Goal: Transaction & Acquisition: Purchase product/service

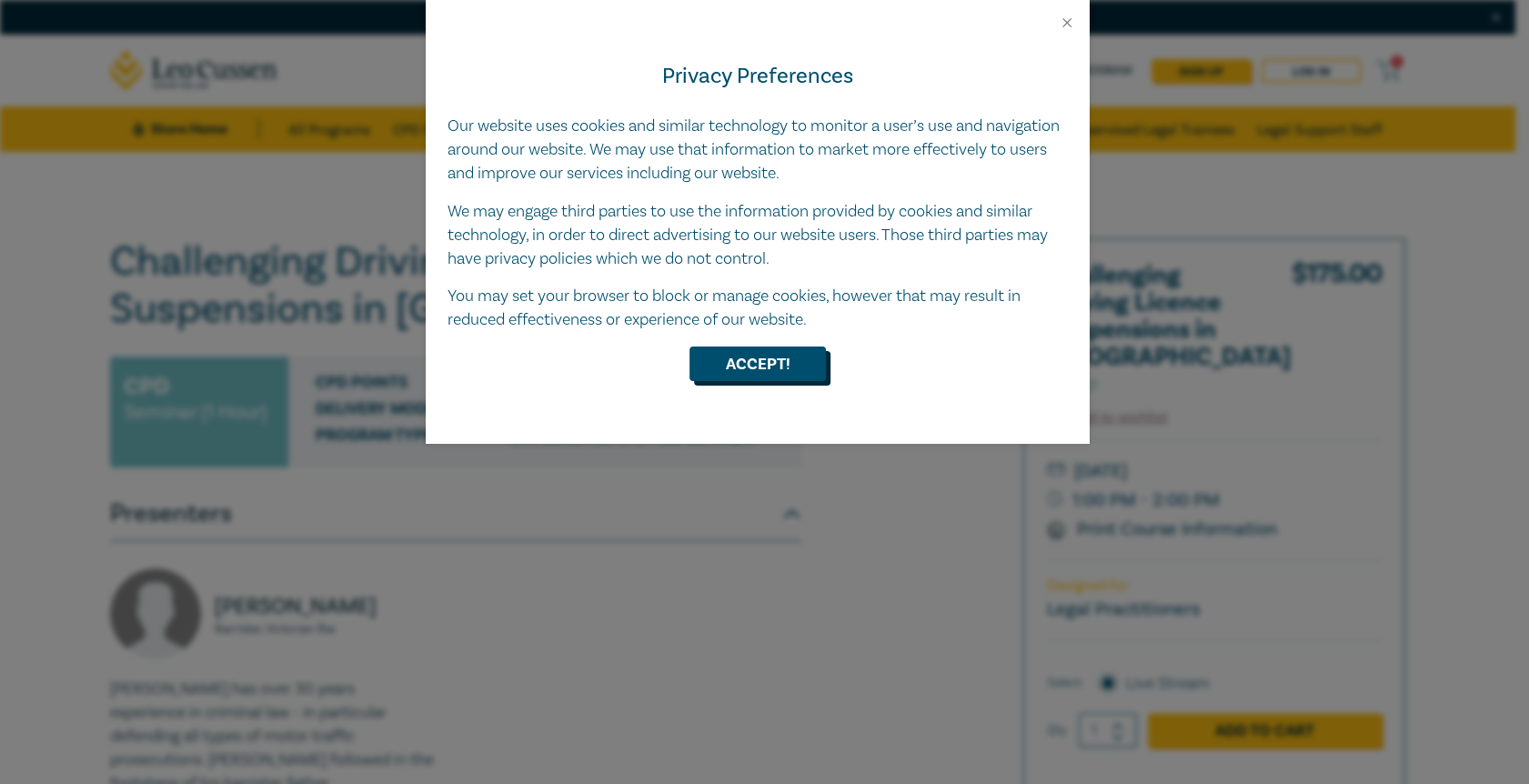
click at [760, 357] on button "Accept!" at bounding box center [757, 364] width 137 height 34
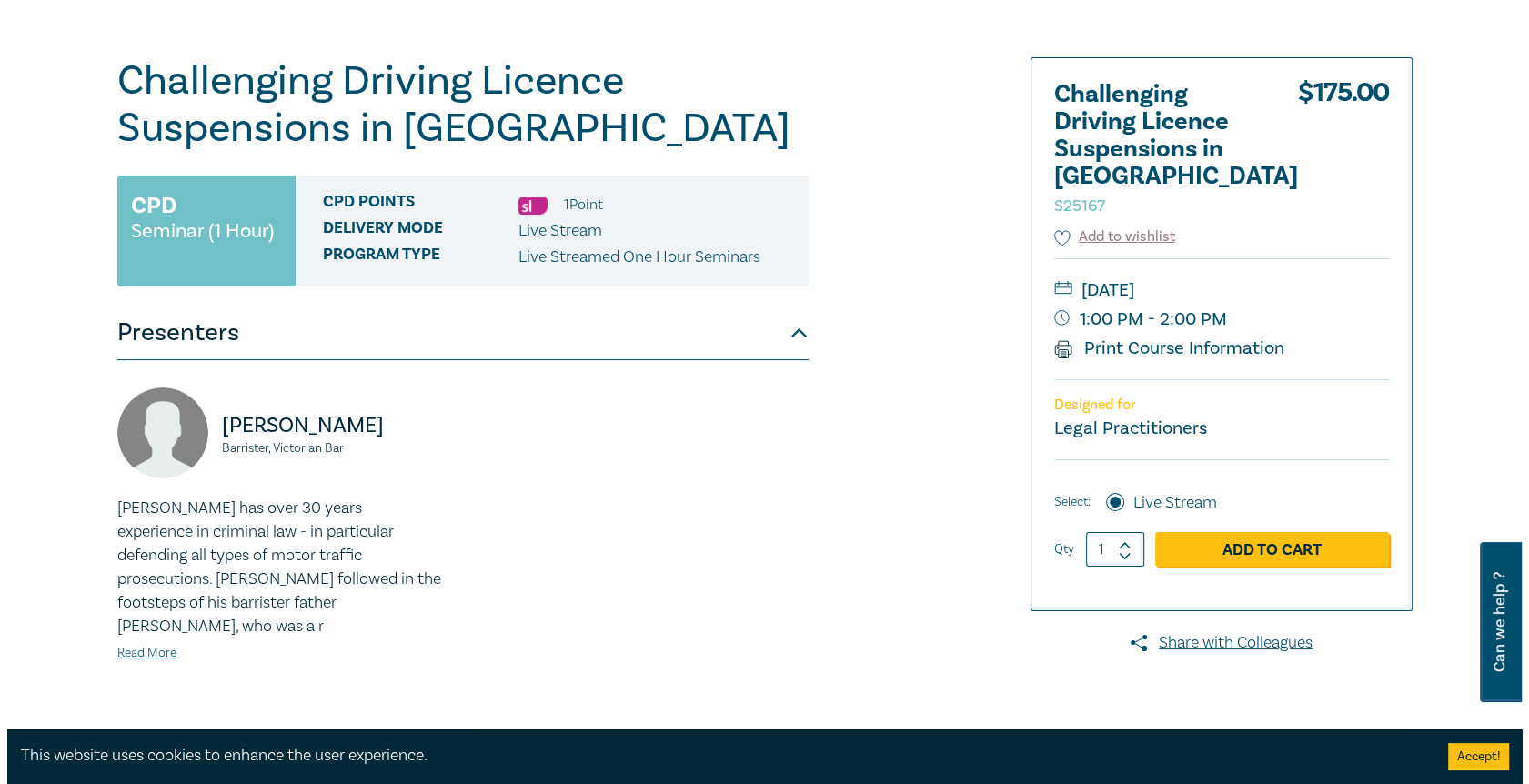
scroll to position [181, 0]
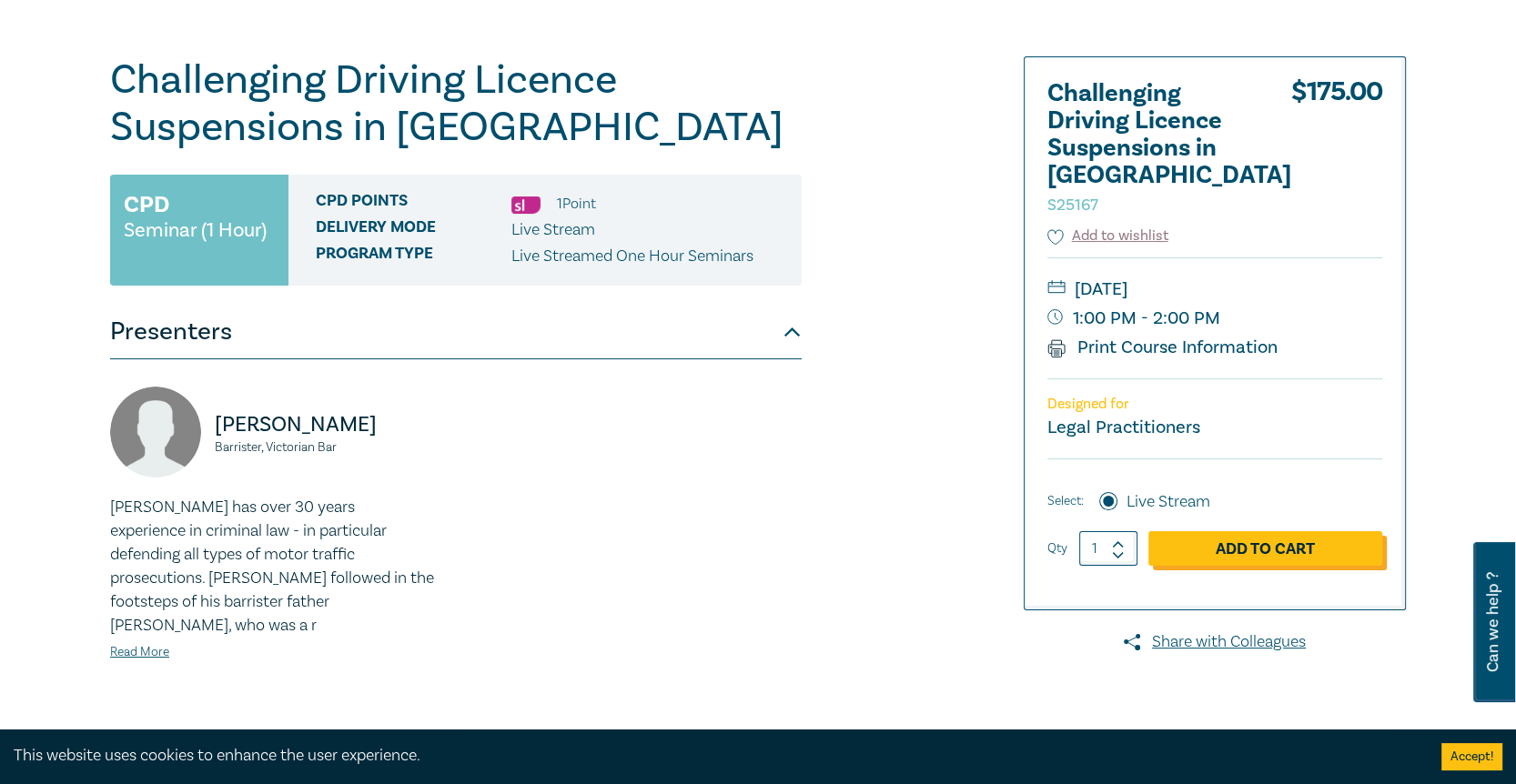
click at [1253, 531] on link "Add to Cart" at bounding box center [1265, 548] width 234 height 34
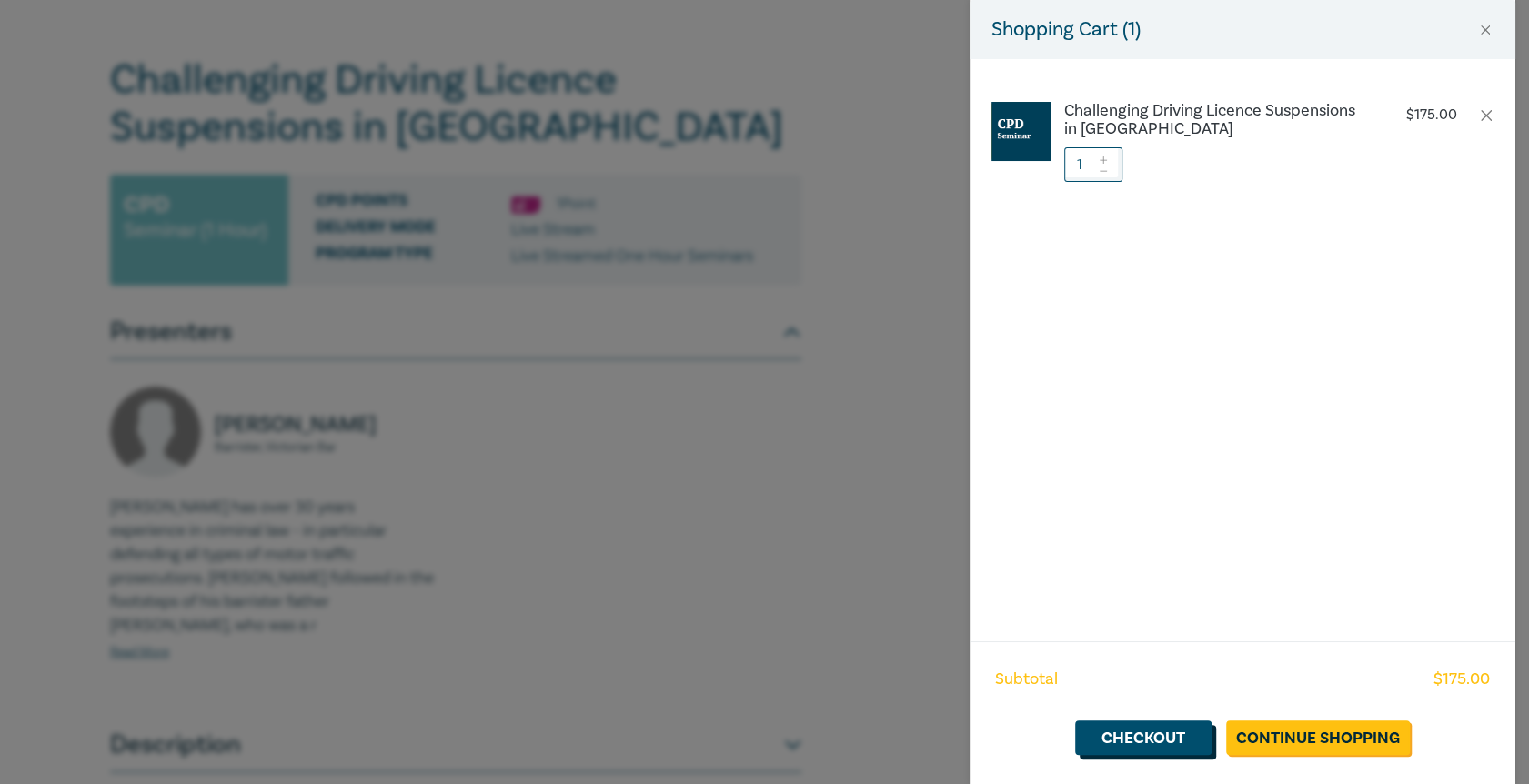
click at [1180, 734] on link "Checkout" at bounding box center [1143, 737] width 137 height 34
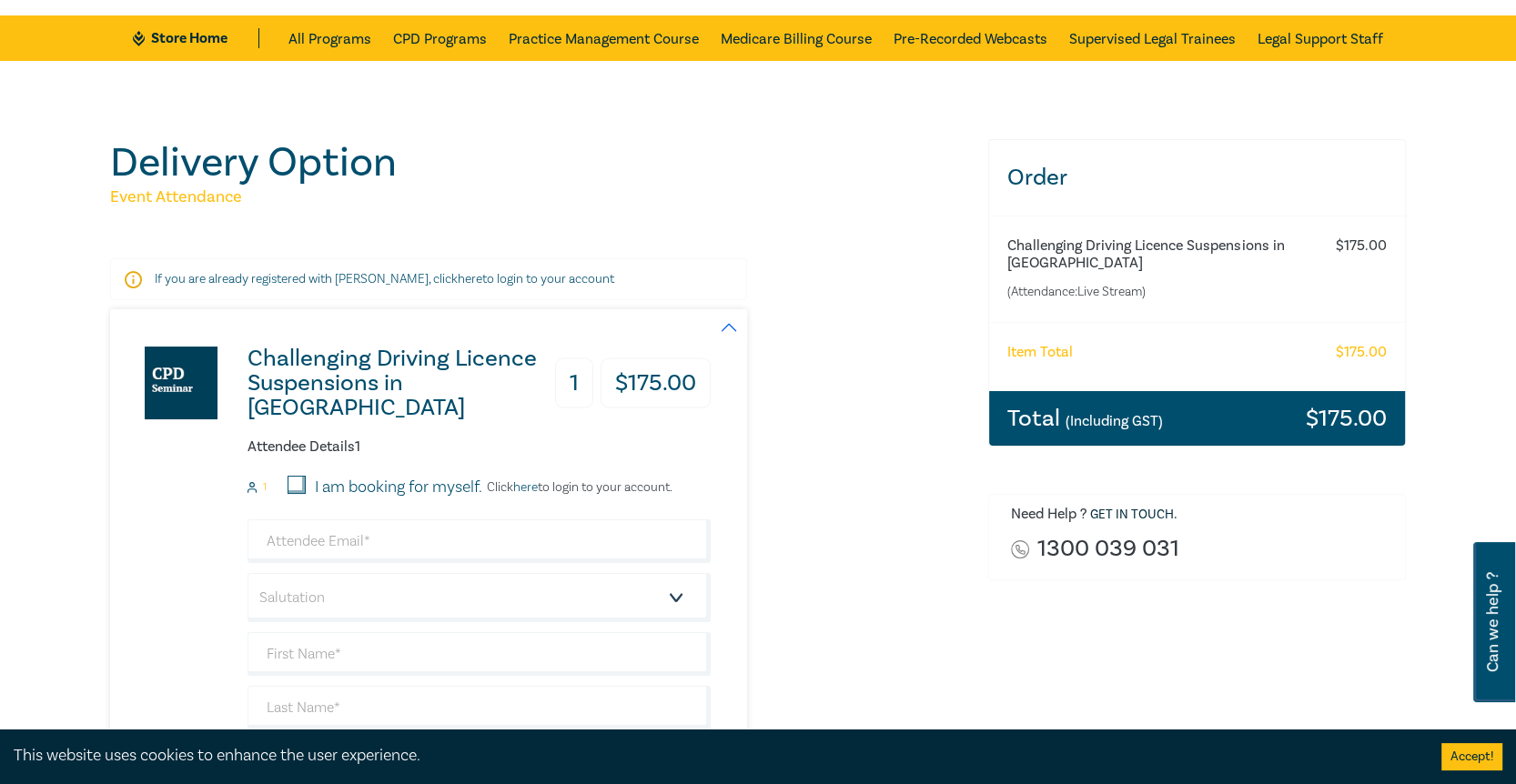
scroll to position [181, 0]
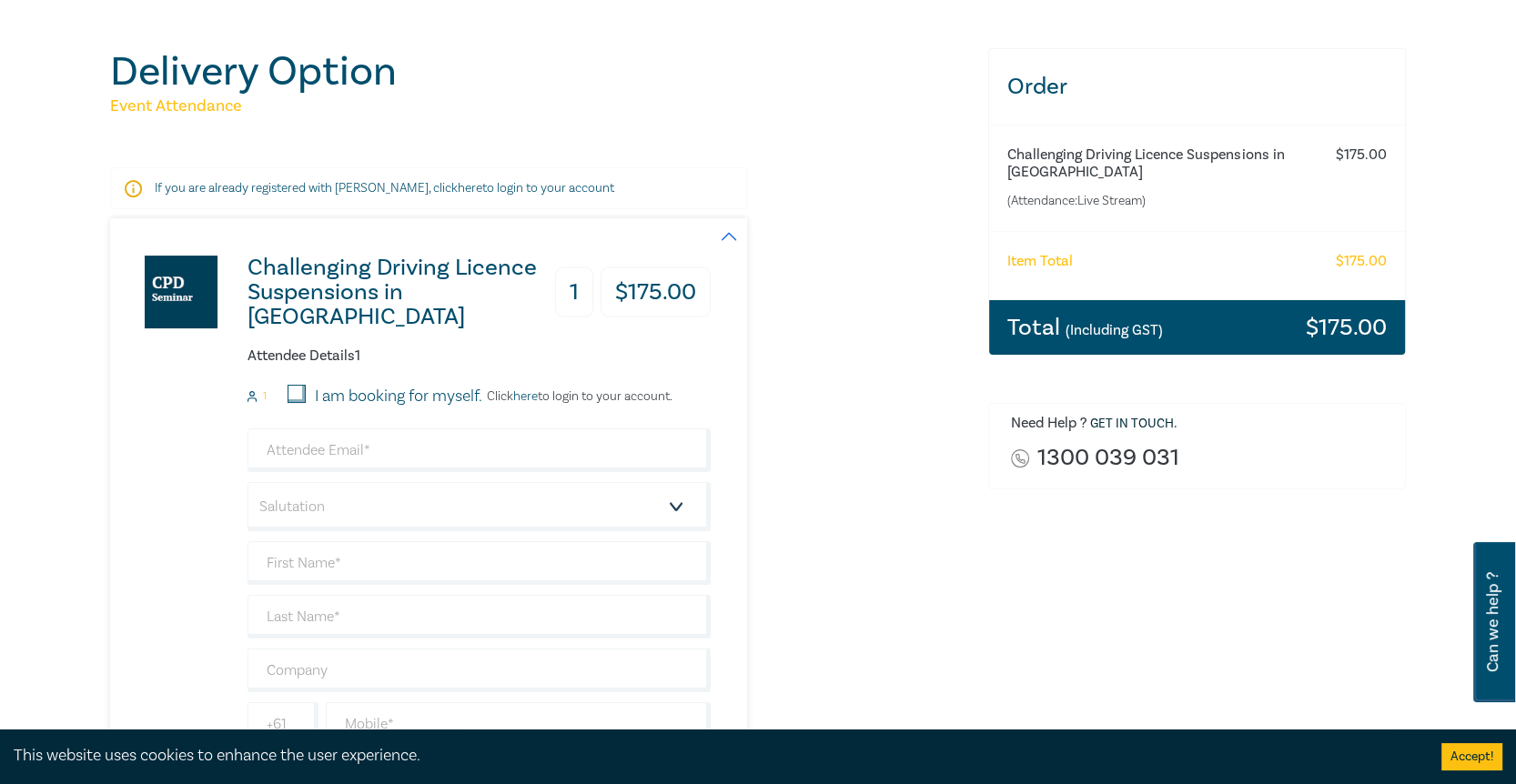
click at [298, 391] on input "I am booking for myself." at bounding box center [296, 393] width 18 height 18
checkbox input "true"
click at [532, 401] on link "here" at bounding box center [525, 396] width 25 height 16
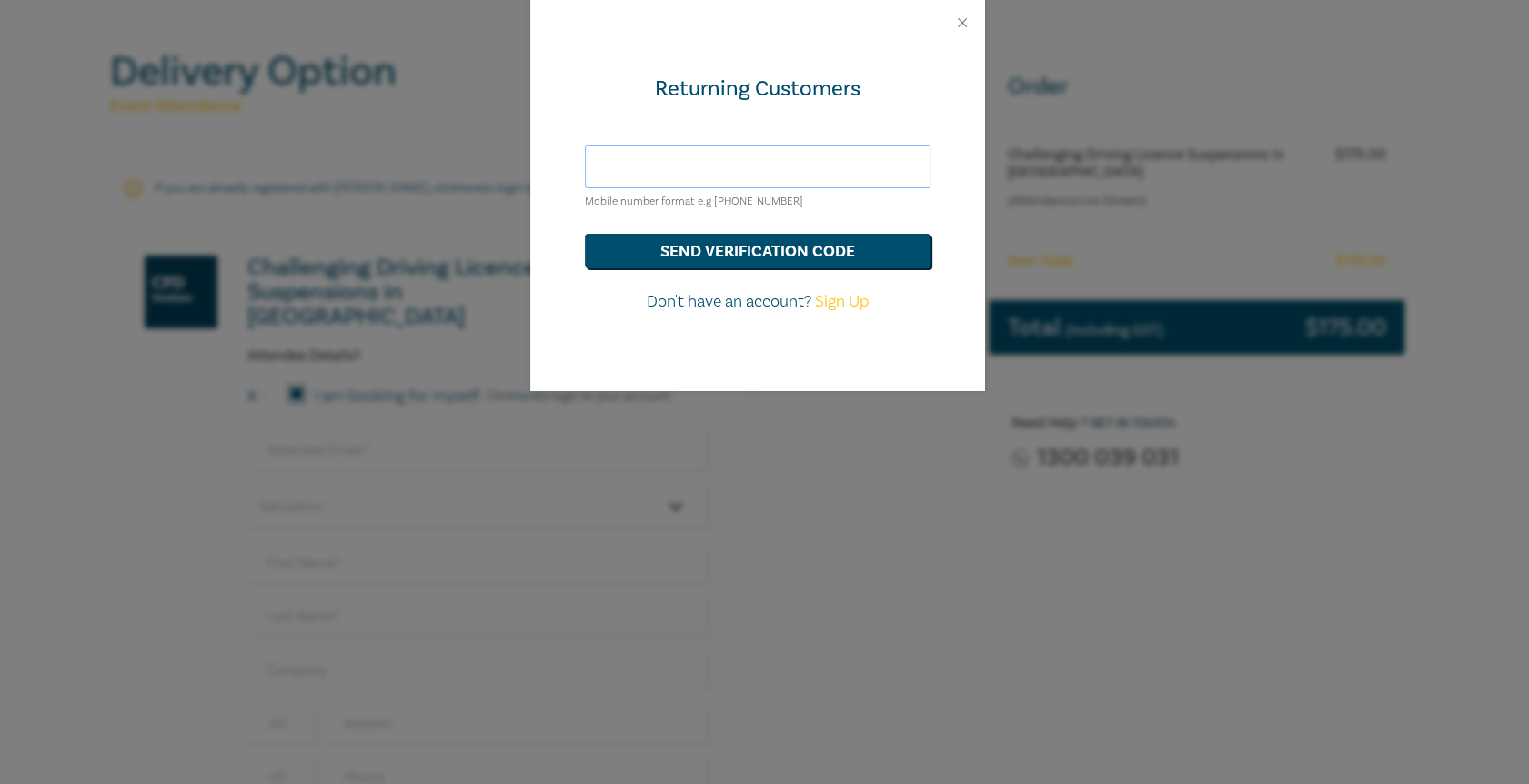
click at [675, 157] on input "text" at bounding box center [757, 166] width 346 height 44
click at [772, 240] on button "send verification code" at bounding box center [757, 251] width 346 height 34
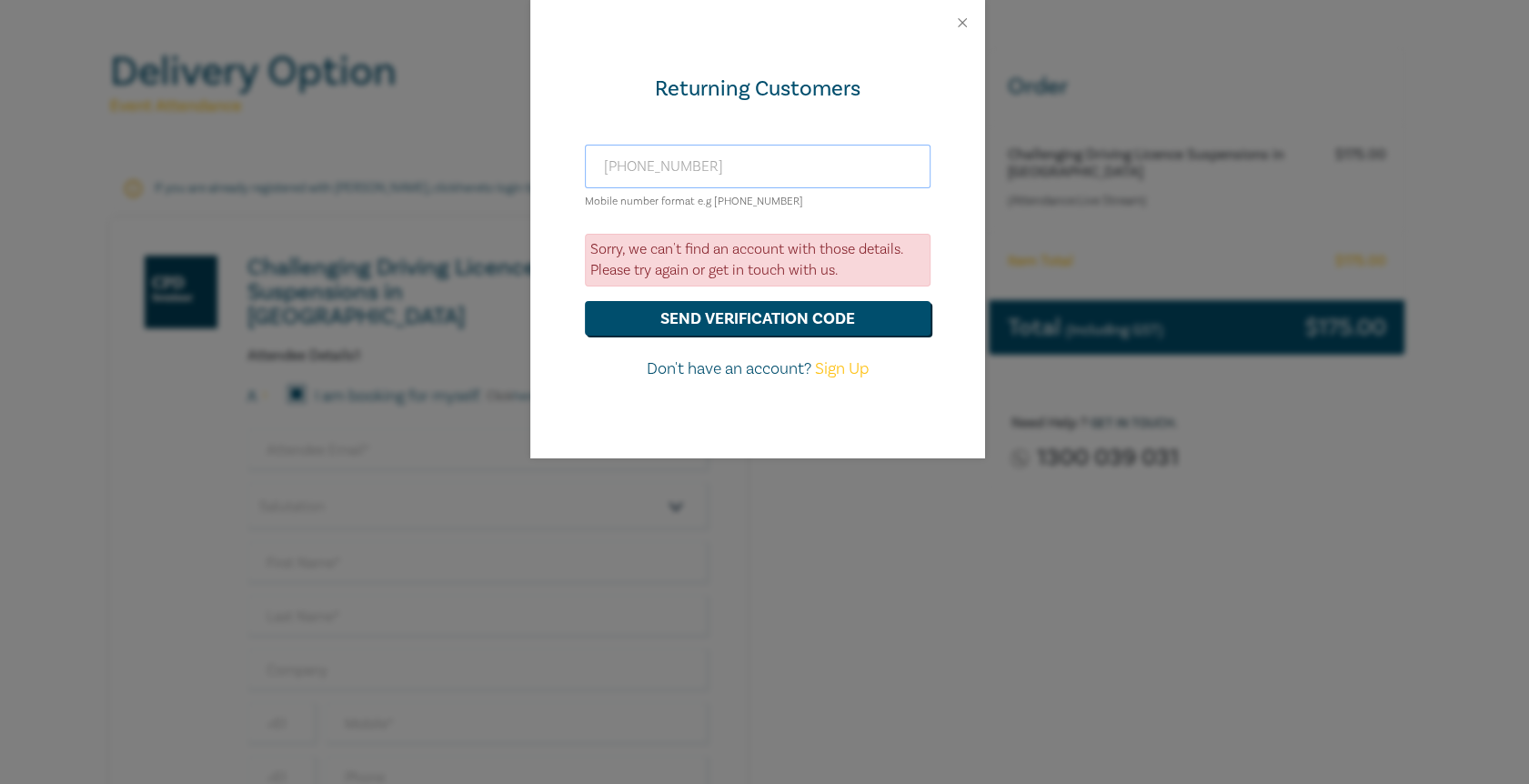
click at [632, 166] on input "[PHONE_NUMBER]" at bounding box center [757, 166] width 346 height 44
type input "[PHONE_NUMBER]"
click at [763, 319] on button "send verification code" at bounding box center [757, 318] width 346 height 34
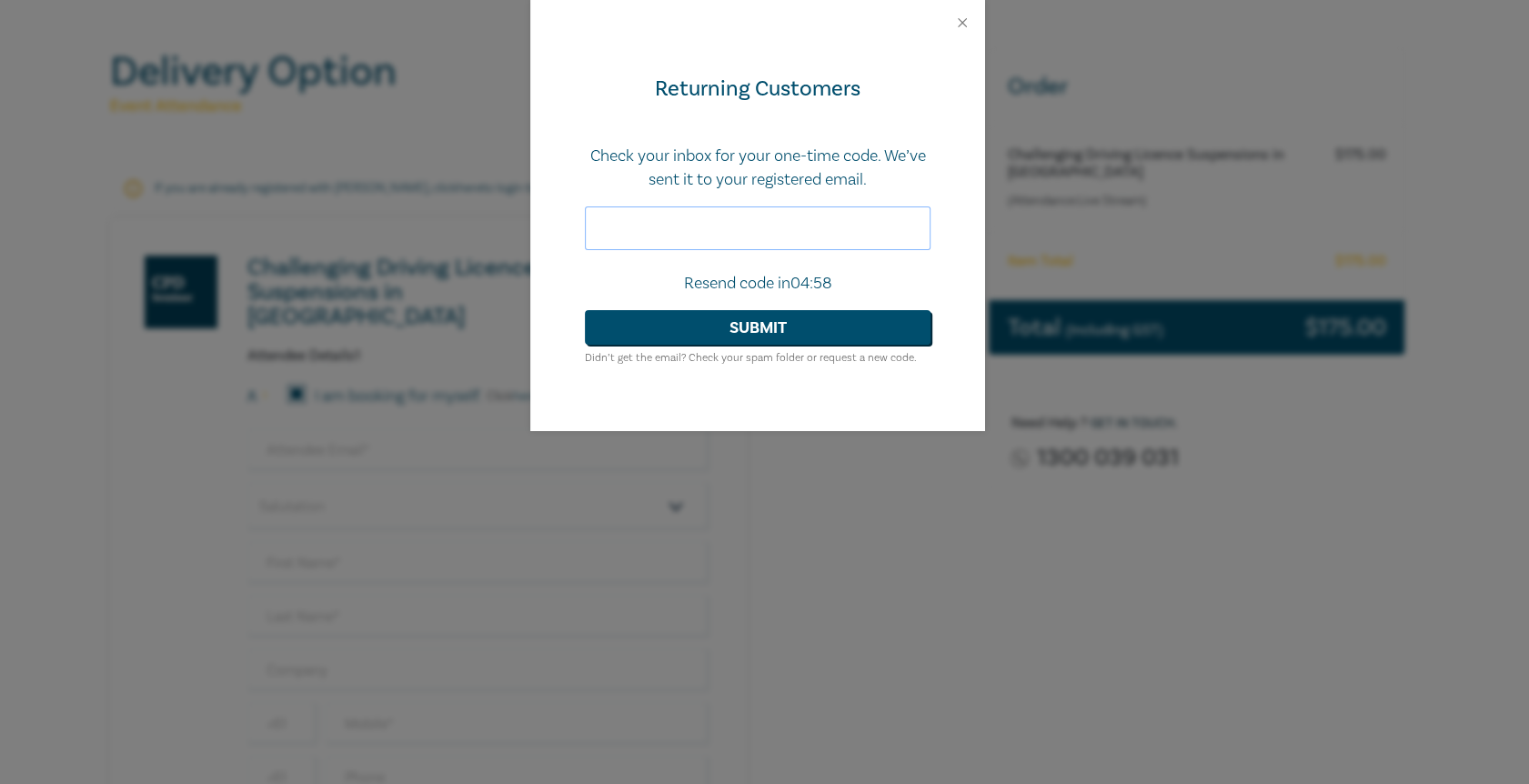
click at [721, 235] on input "text" at bounding box center [757, 228] width 346 height 44
click at [959, 19] on button "Close" at bounding box center [962, 22] width 16 height 16
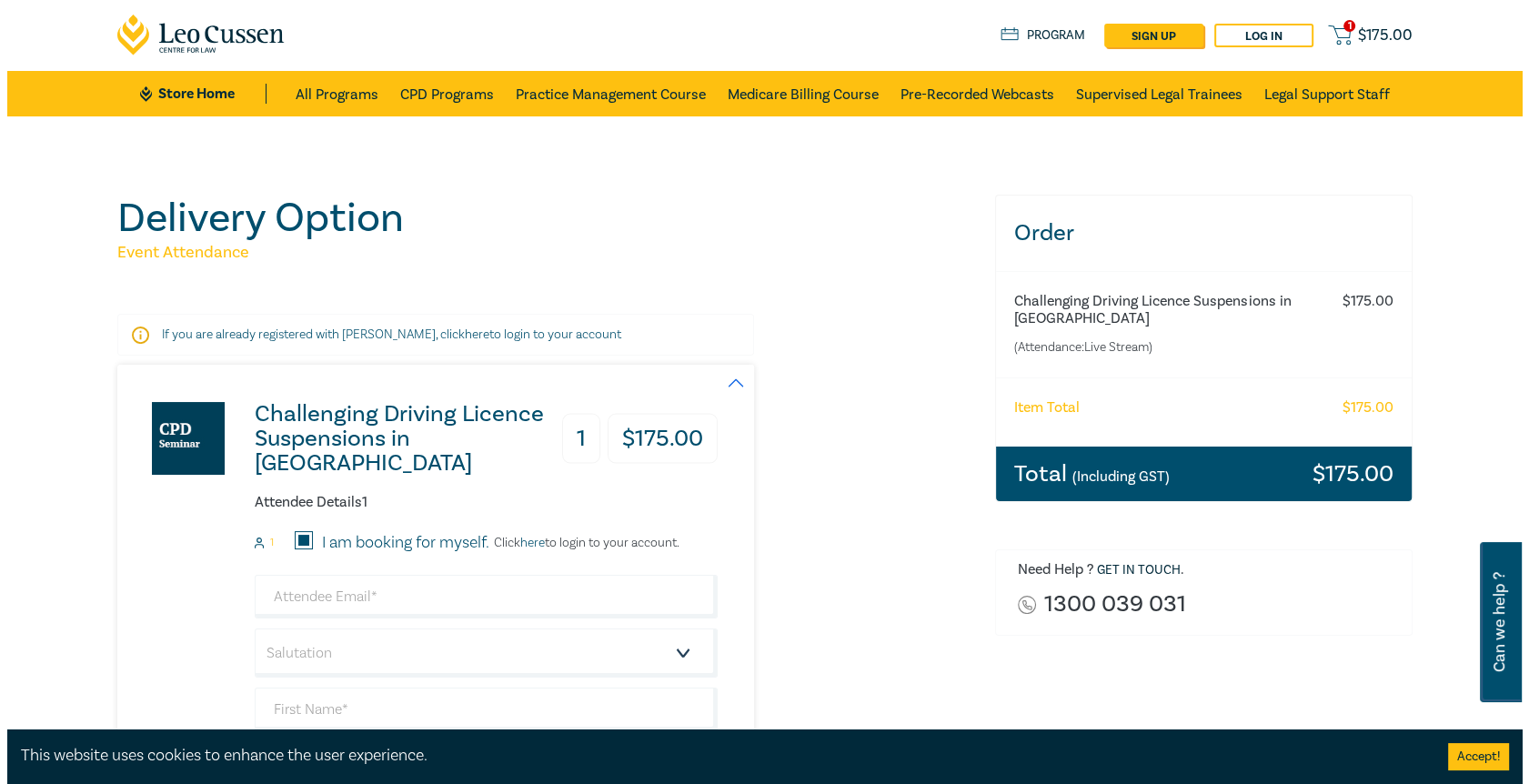
scroll to position [0, 0]
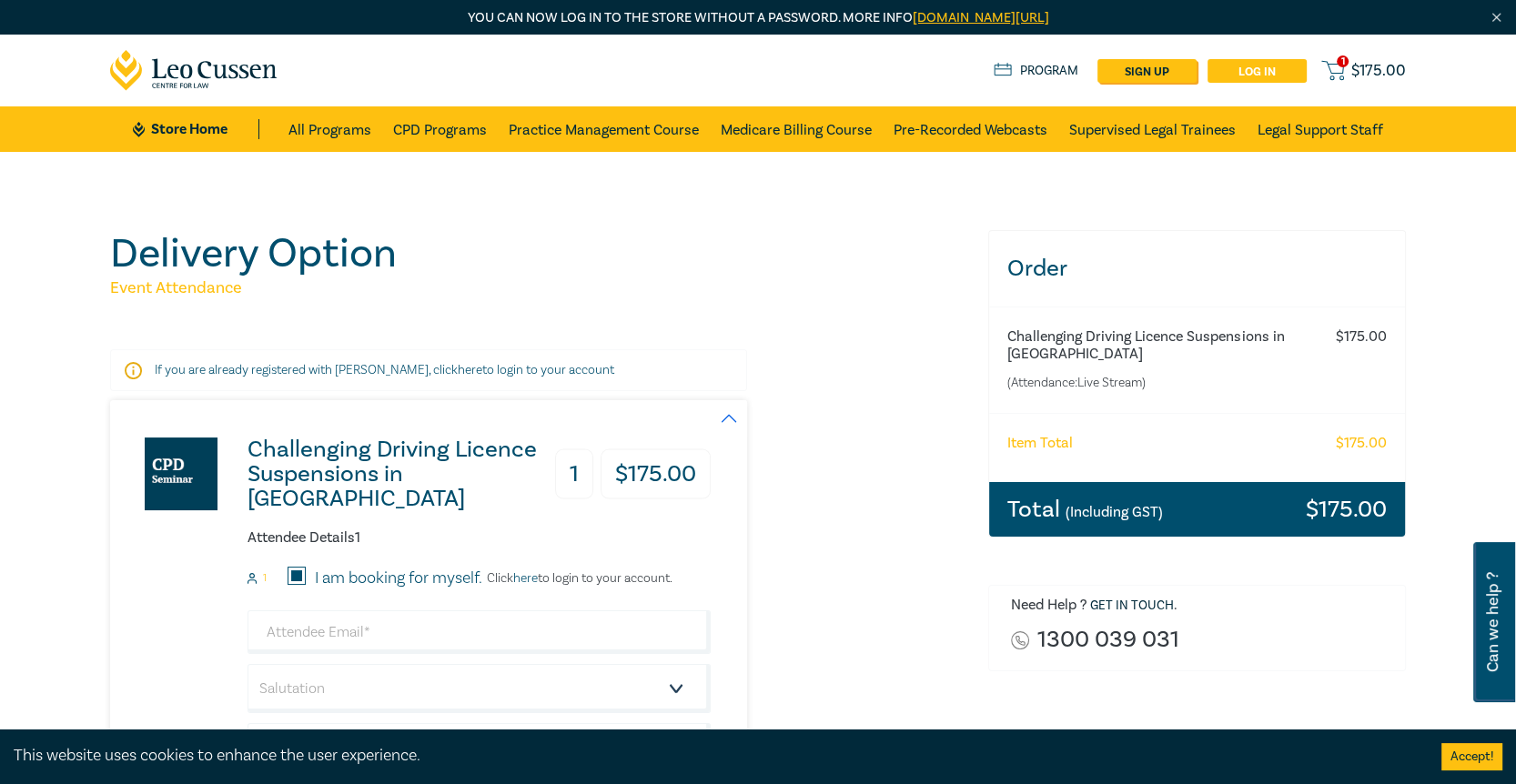
click at [1264, 65] on link "Log in" at bounding box center [1257, 71] width 99 height 24
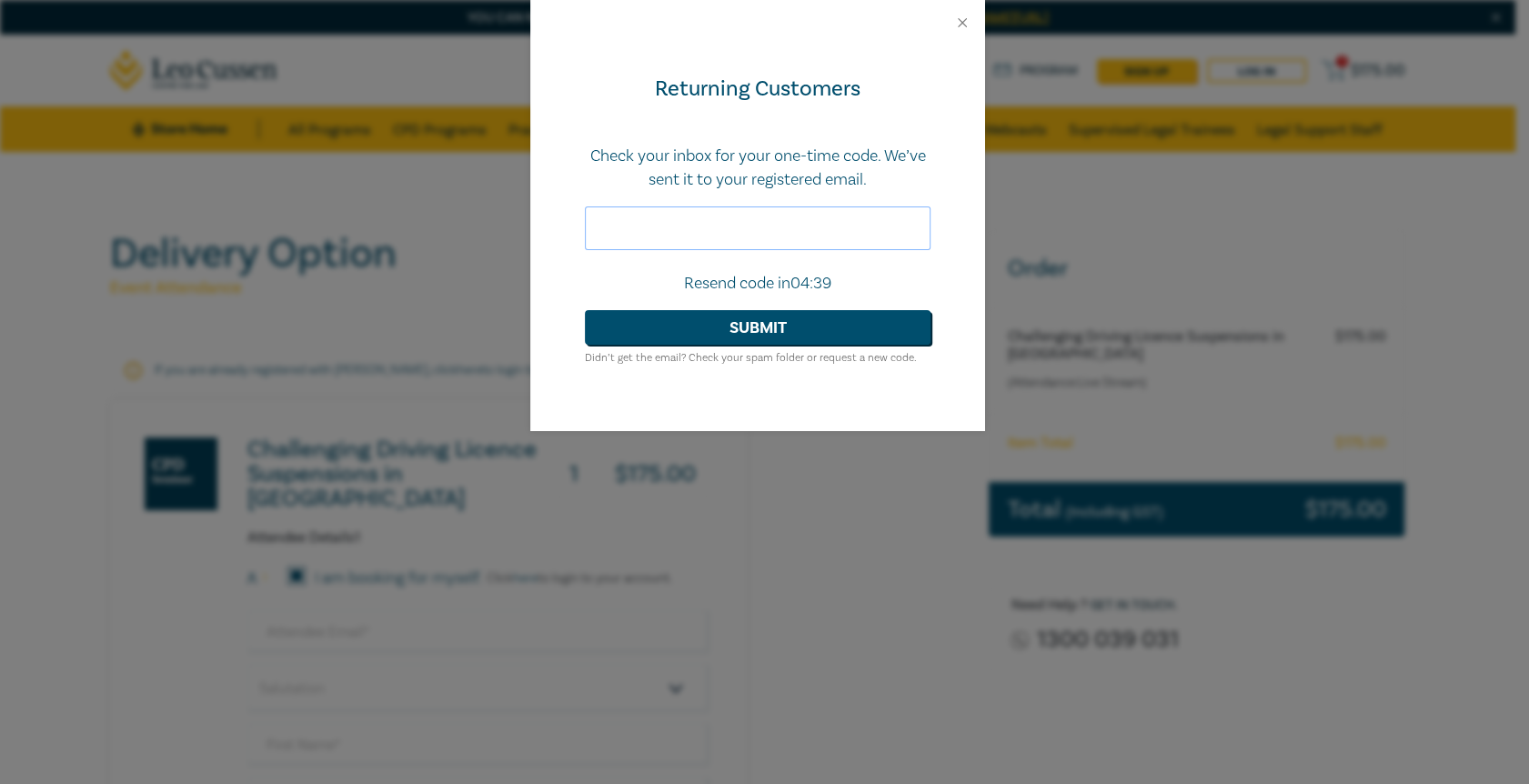
click at [694, 231] on input "text" at bounding box center [757, 228] width 346 height 44
click at [649, 233] on input "text" at bounding box center [757, 228] width 346 height 44
paste input "293097"
type input "293097"
click at [709, 326] on button "Submit" at bounding box center [757, 328] width 346 height 34
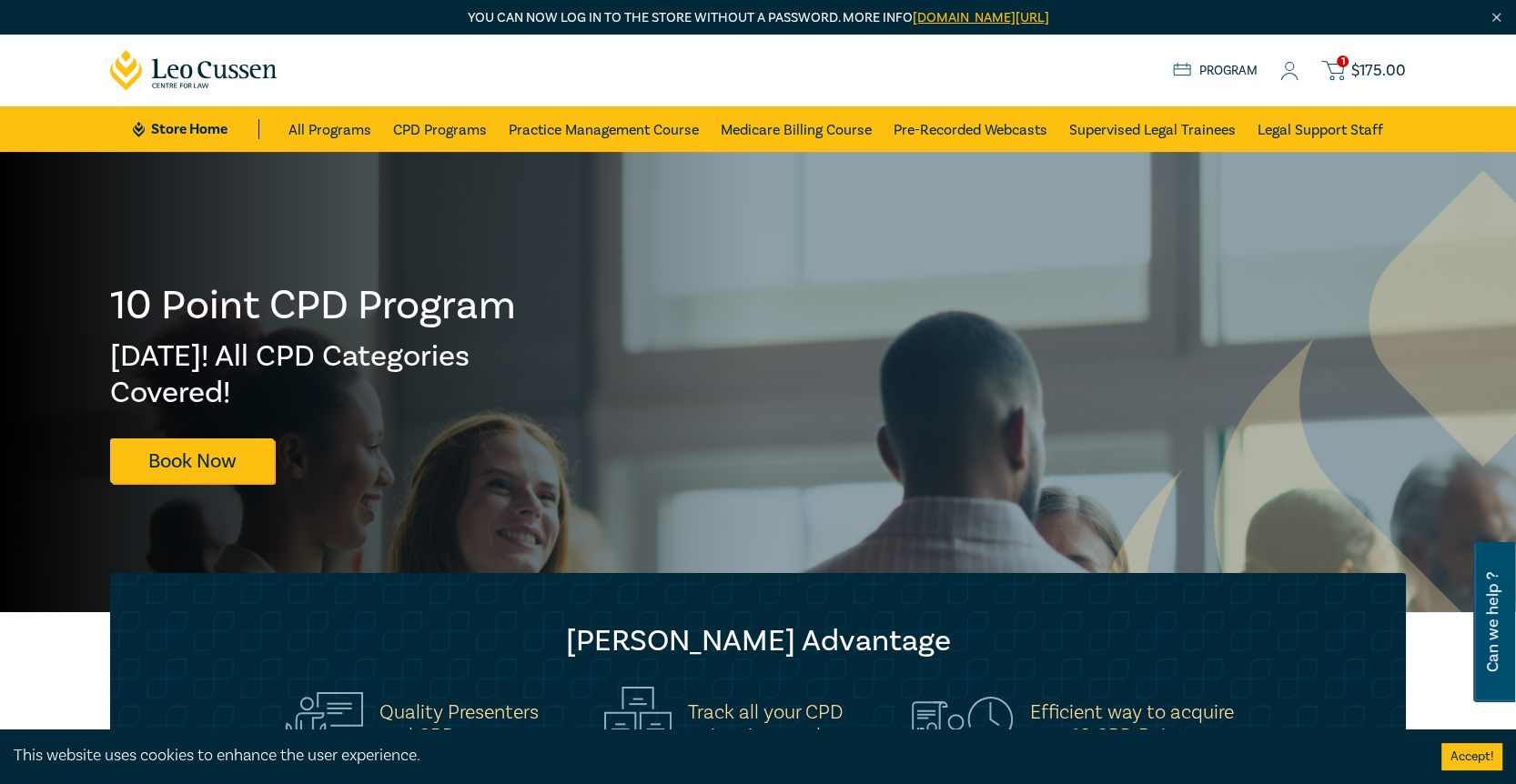
click at [1365, 66] on span "$ 175.00" at bounding box center [1377, 71] width 54 height 20
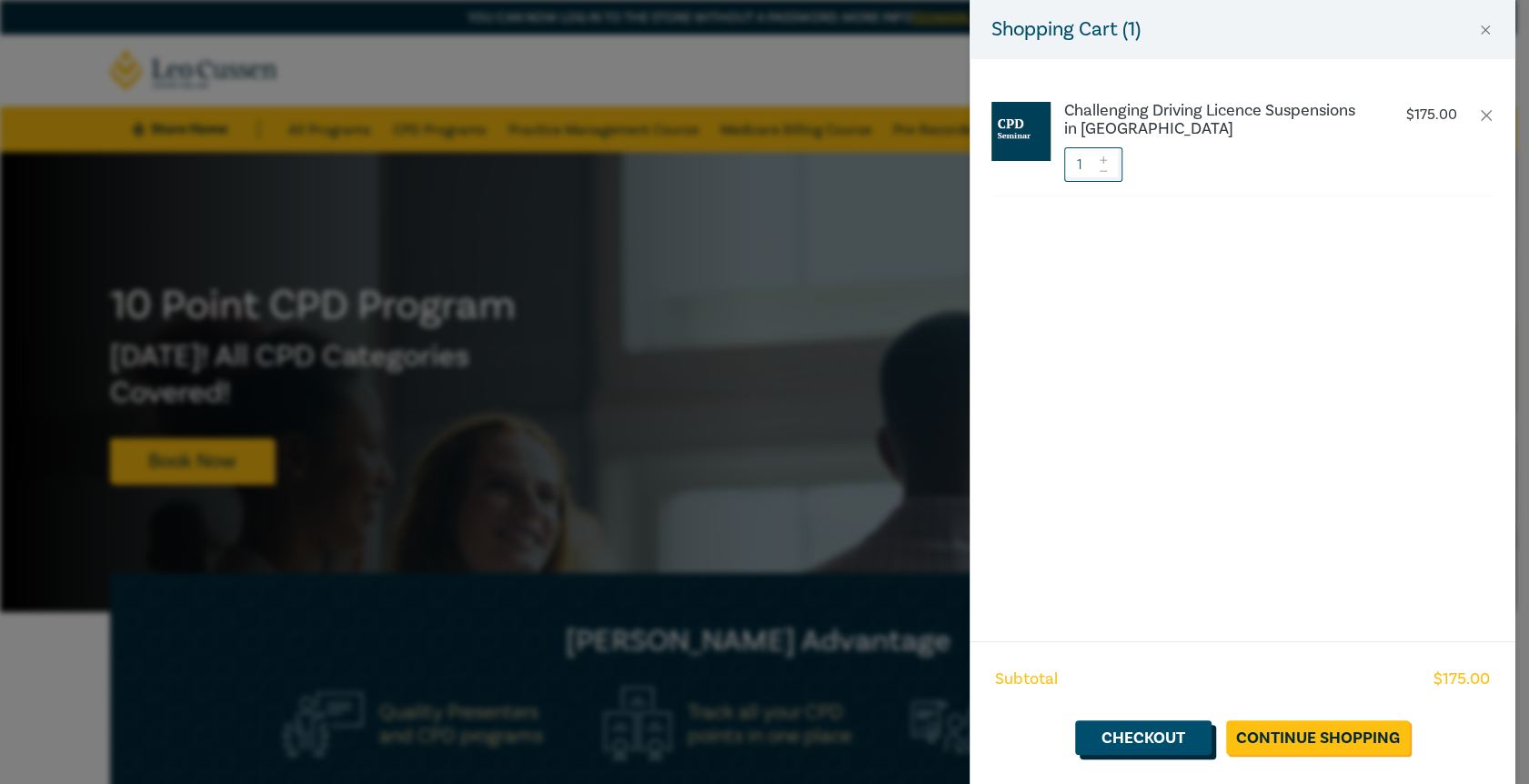
click at [1194, 735] on link "Checkout" at bounding box center [1143, 737] width 137 height 34
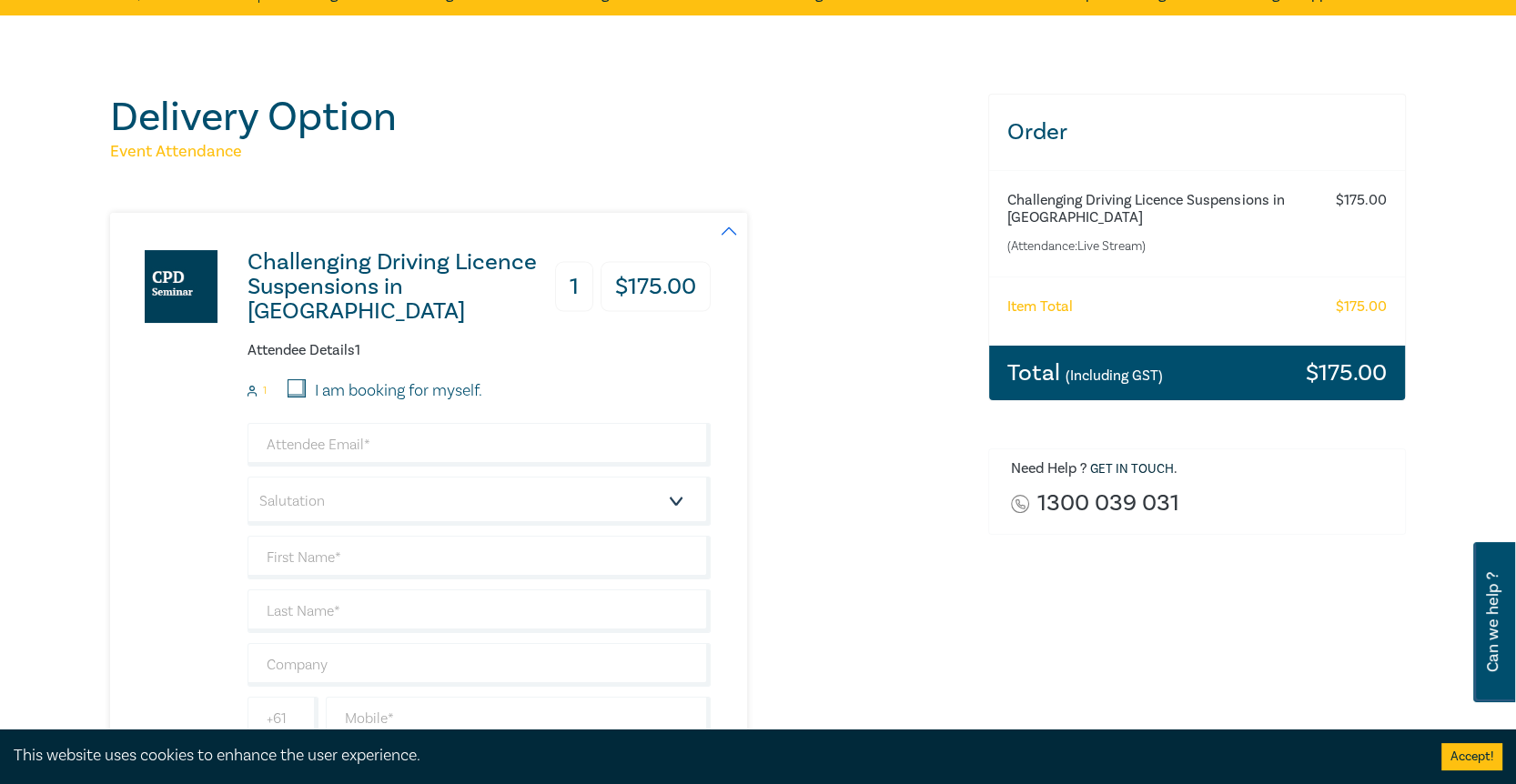
scroll to position [181, 0]
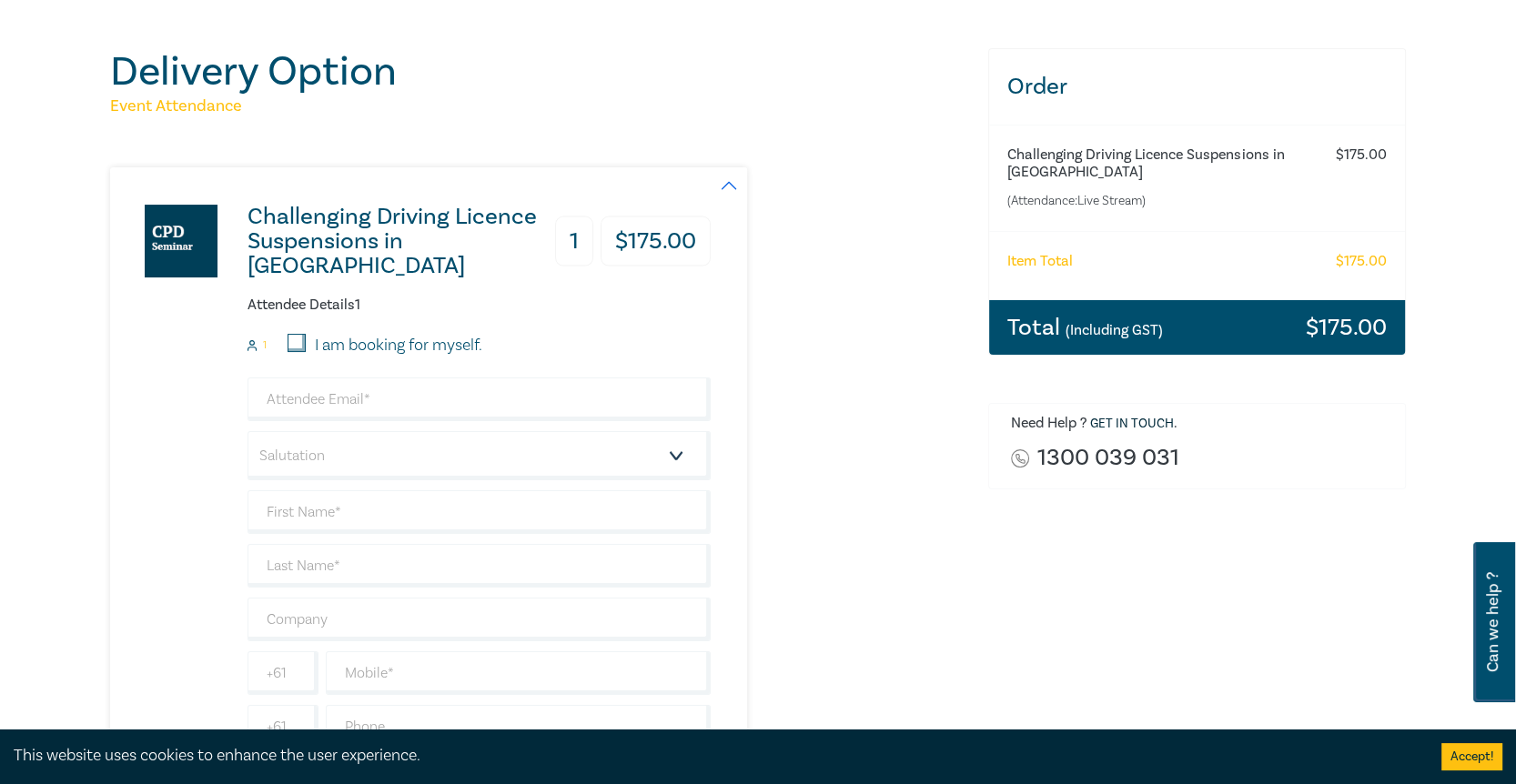
click at [294, 343] on input "I am booking for myself." at bounding box center [296, 343] width 18 height 18
checkbox input "true"
type input "damien@ableg.com.au"
type input "[PERSON_NAME]"
type input "Giramondo"
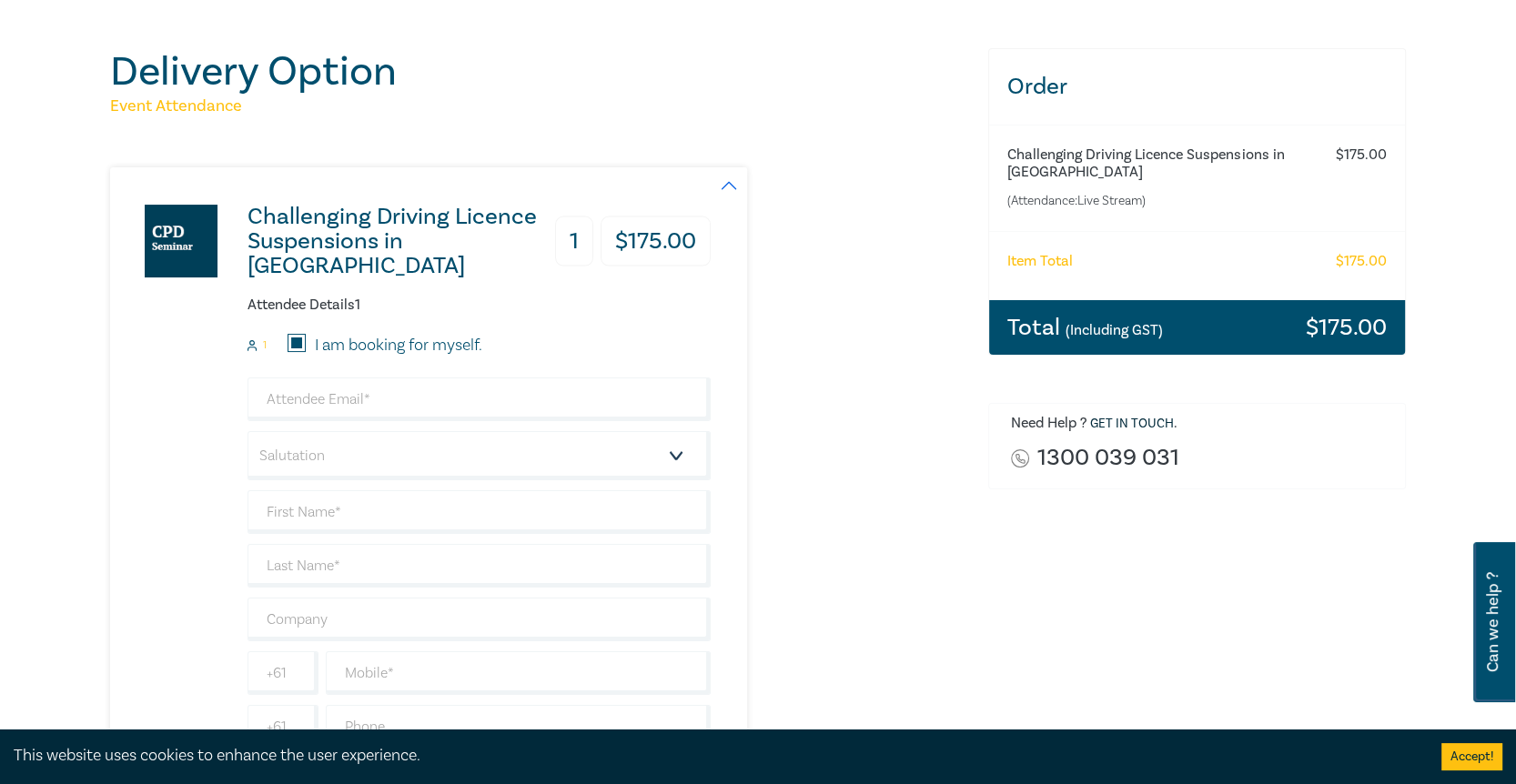
type input "415255695"
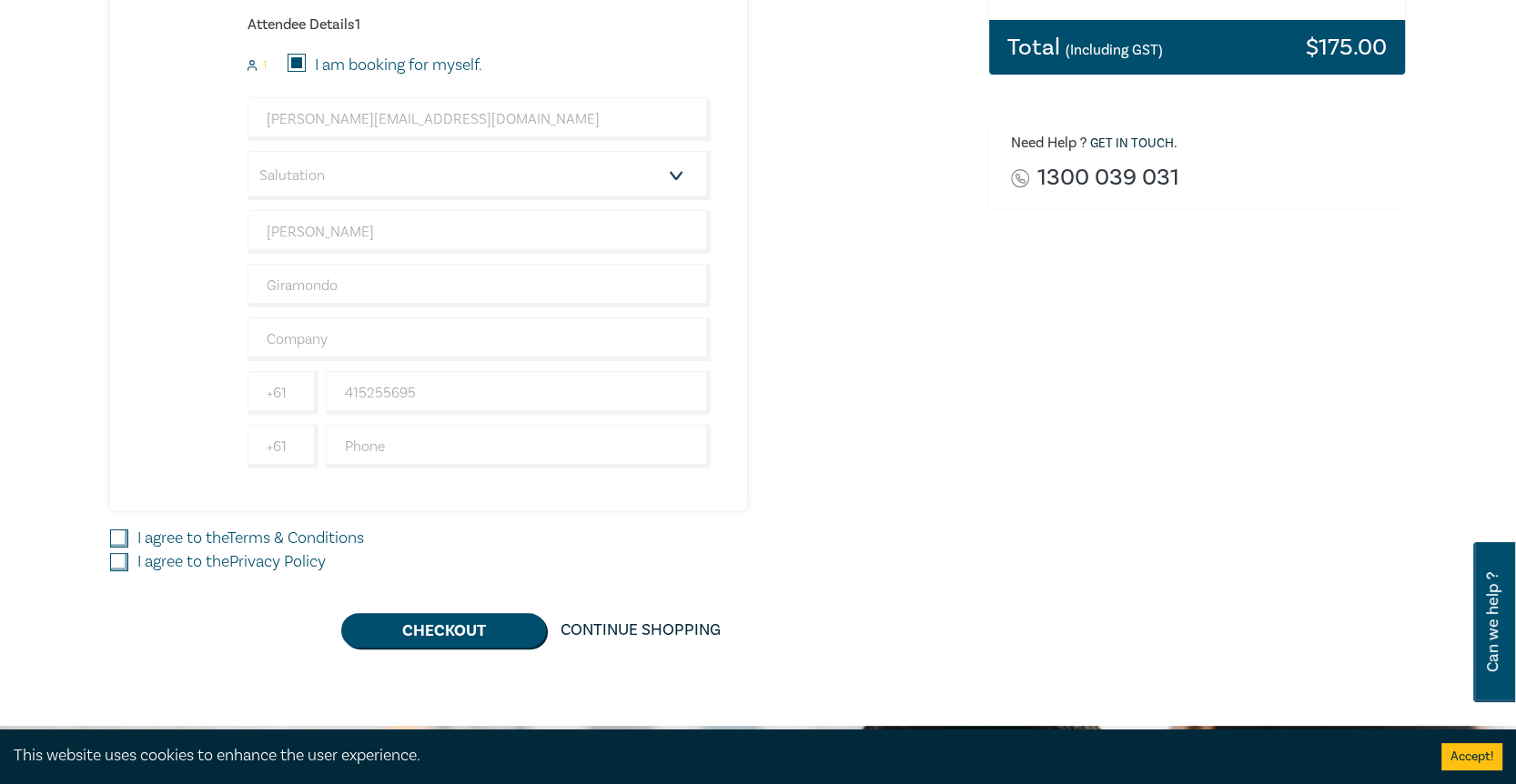
scroll to position [545, 0]
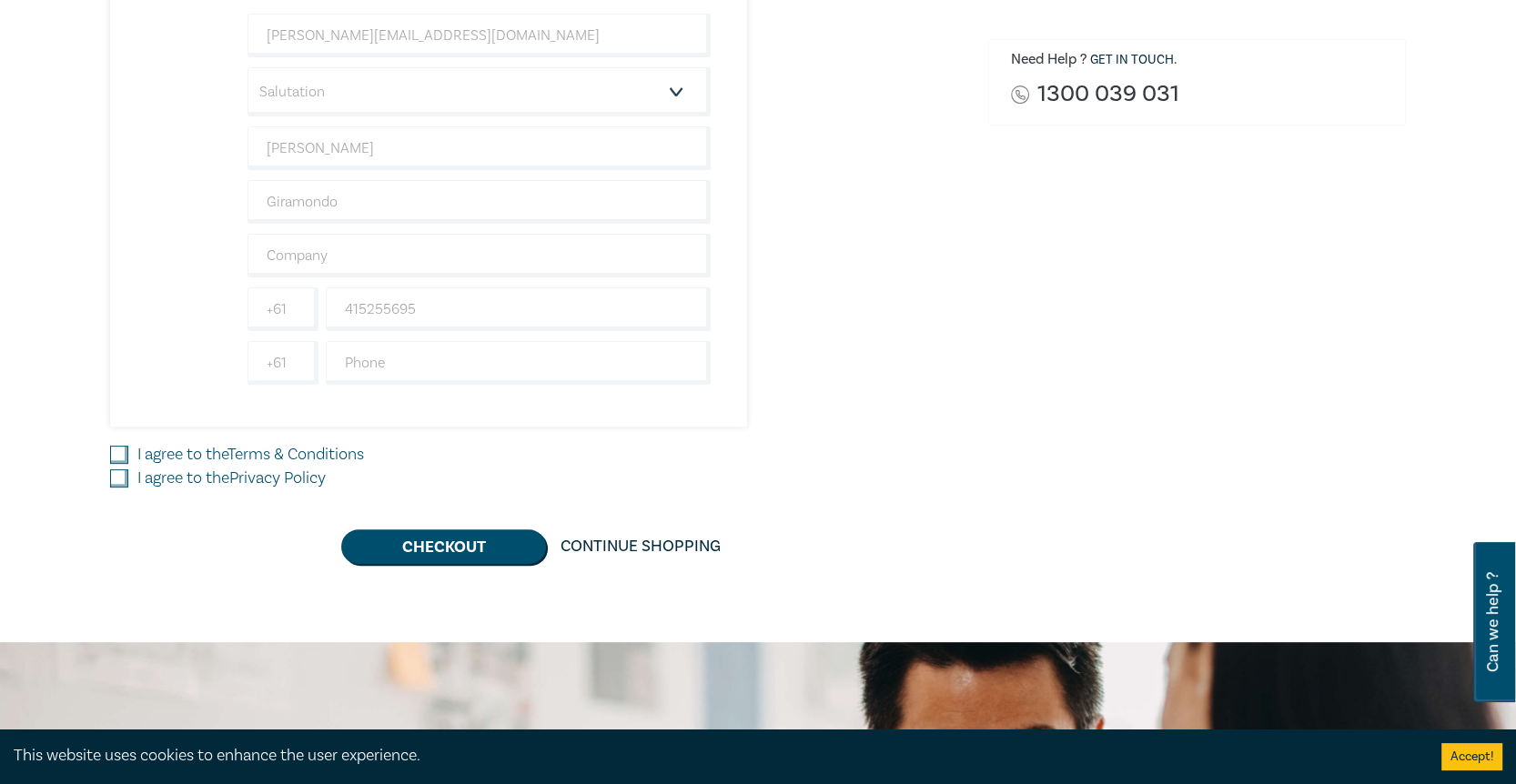
click at [119, 454] on input "I agree to the Terms & Conditions" at bounding box center [118, 455] width 18 height 18
checkbox input "true"
click at [117, 472] on input "I agree to the Privacy Policy" at bounding box center [118, 477] width 18 height 18
checkbox input "true"
click at [424, 539] on button "Checkout" at bounding box center [443, 546] width 204 height 34
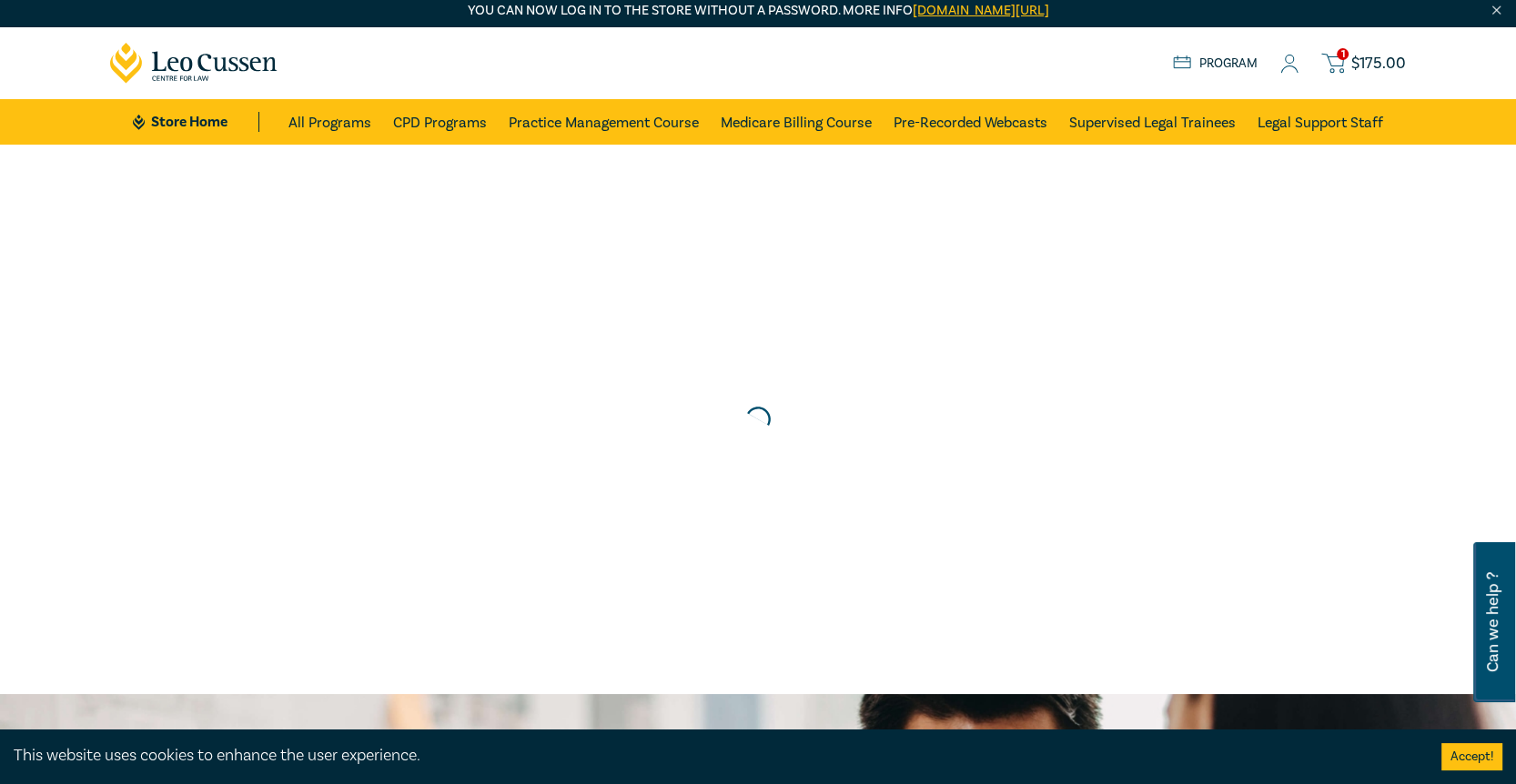
scroll to position [0, 0]
